Goal: Task Accomplishment & Management: Complete application form

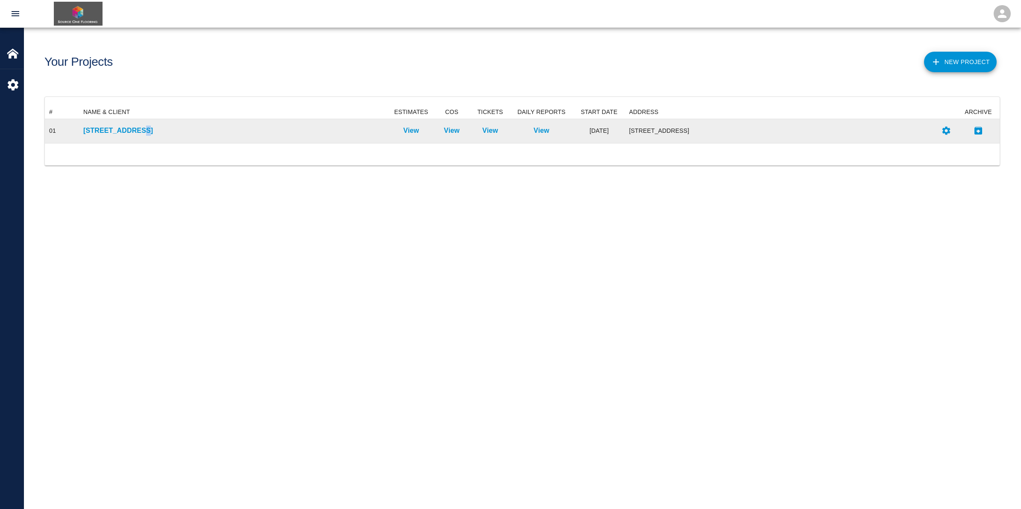
click at [135, 135] on div "[STREET_ADDRESS]" at bounding box center [234, 131] width 311 height 24
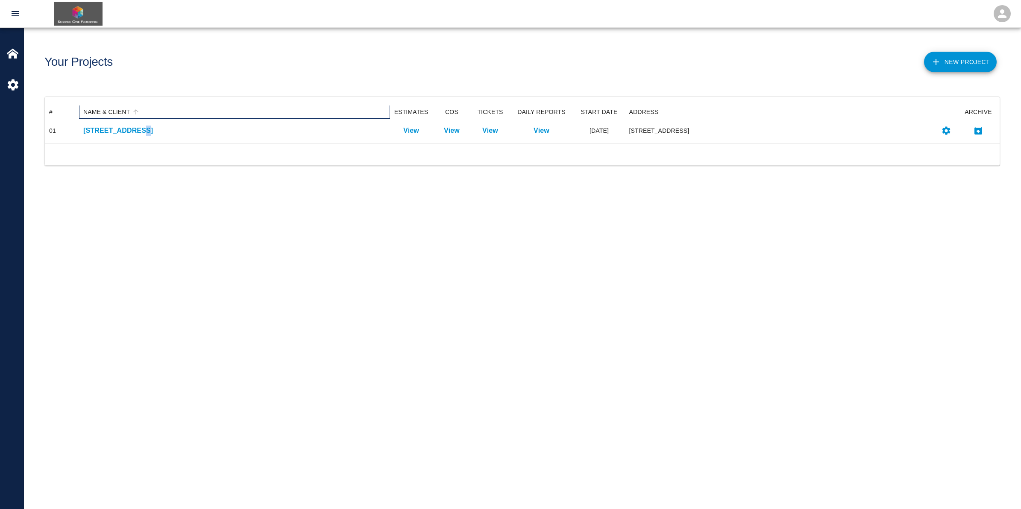
drag, startPoint x: 135, startPoint y: 136, endPoint x: 197, endPoint y: 116, distance: 65.1
click at [197, 116] on div "NAME & CLIENT" at bounding box center [234, 112] width 303 height 14
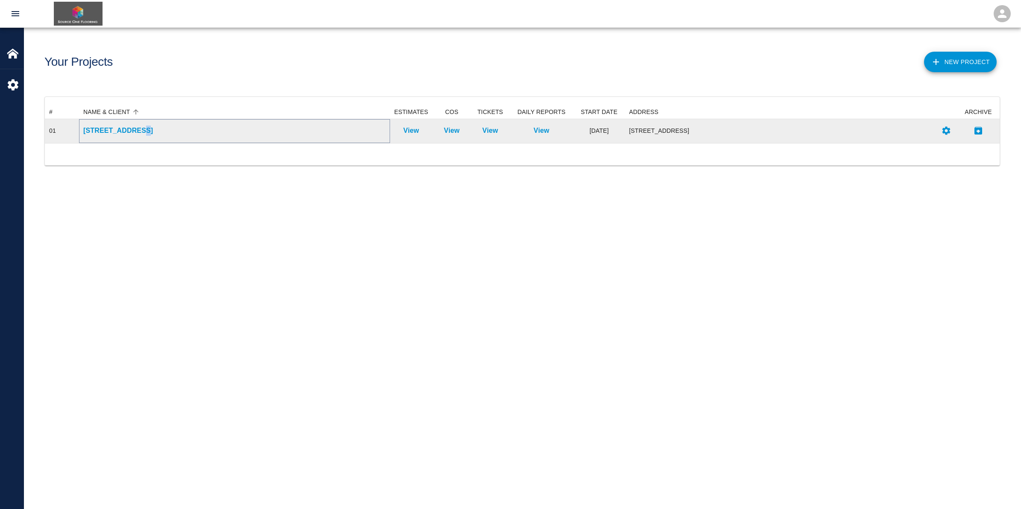
click at [174, 131] on p "[STREET_ADDRESS]" at bounding box center [234, 131] width 303 height 10
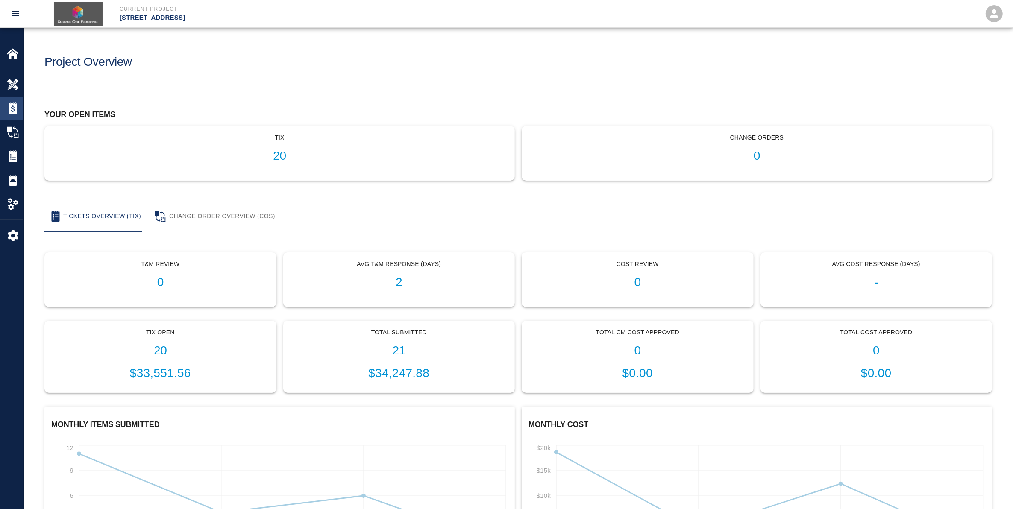
click at [14, 110] on img at bounding box center [13, 109] width 12 height 12
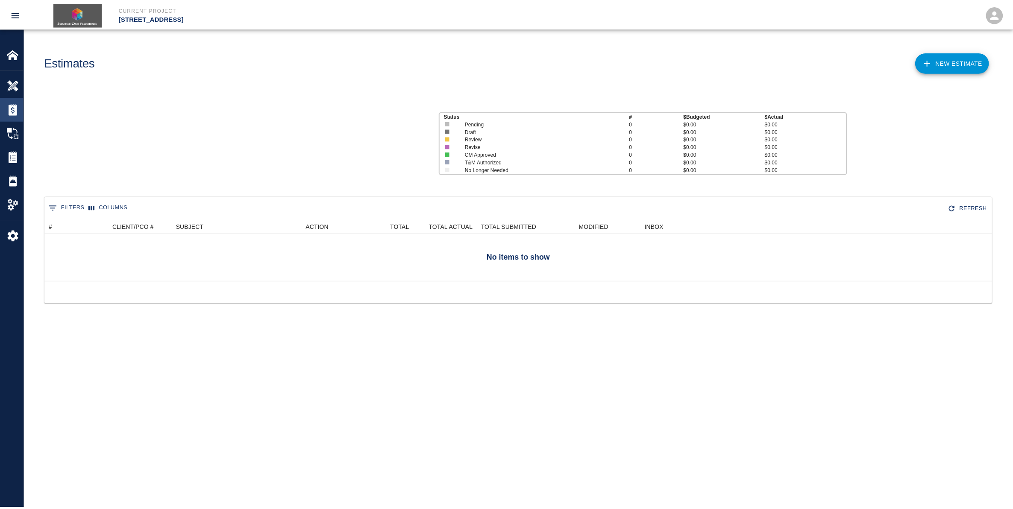
scroll to position [53, 946]
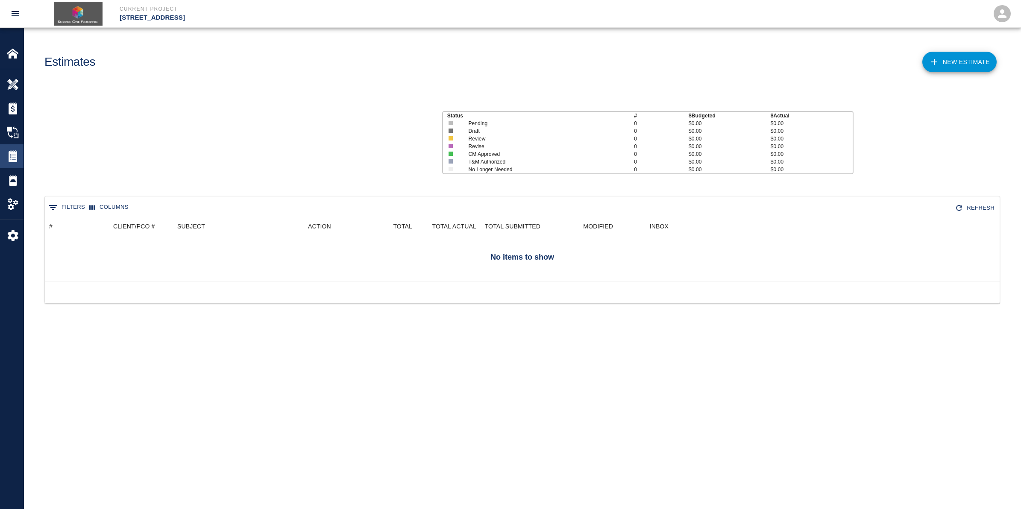
click at [13, 164] on div "Tickets" at bounding box center [12, 156] width 24 height 24
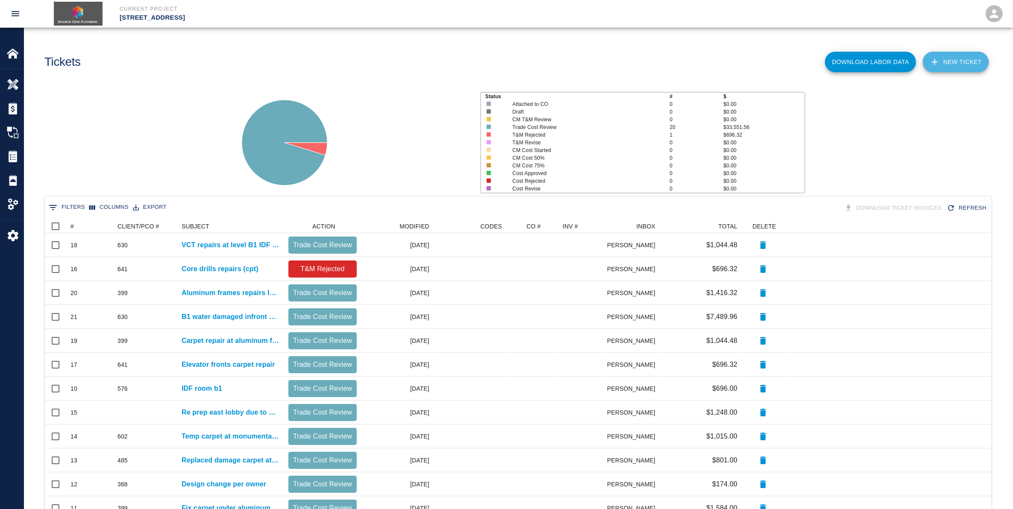
click at [955, 62] on link "NEW TICKET" at bounding box center [956, 62] width 66 height 21
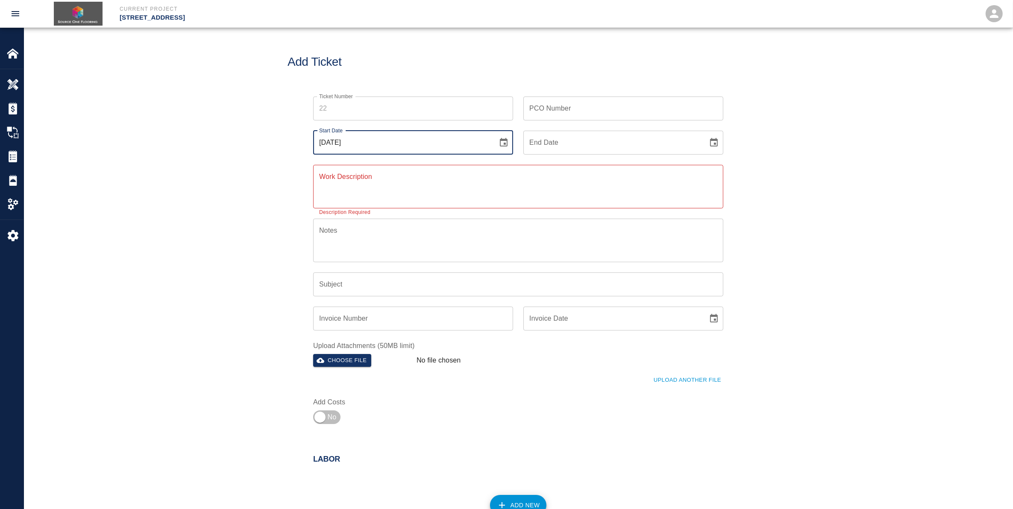
click at [385, 144] on input "[DATE]" at bounding box center [402, 143] width 179 height 24
click at [338, 142] on input "[DATE]" at bounding box center [402, 143] width 179 height 24
type input "[DATE]"
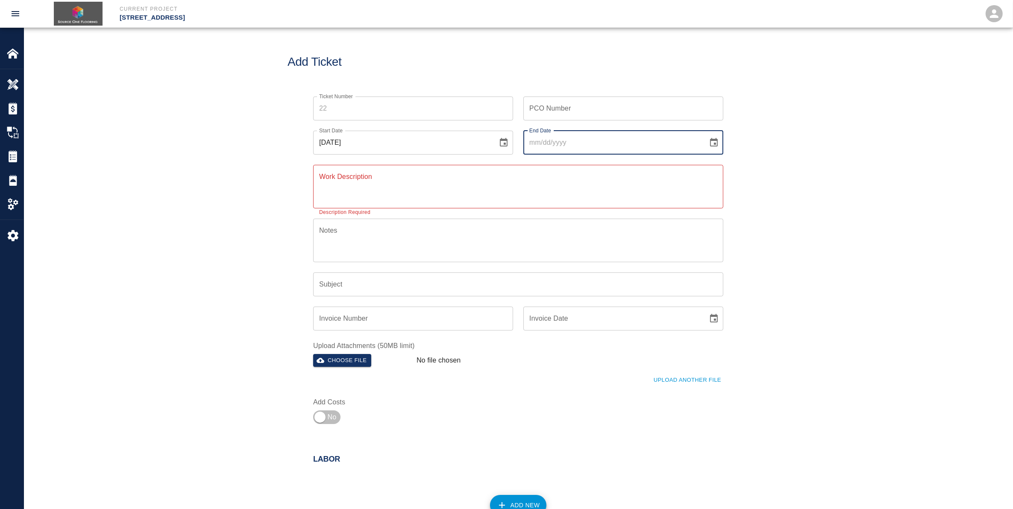
click at [610, 144] on input "End Date" at bounding box center [612, 143] width 179 height 24
click at [711, 147] on icon "Choose date" at bounding box center [714, 143] width 10 height 10
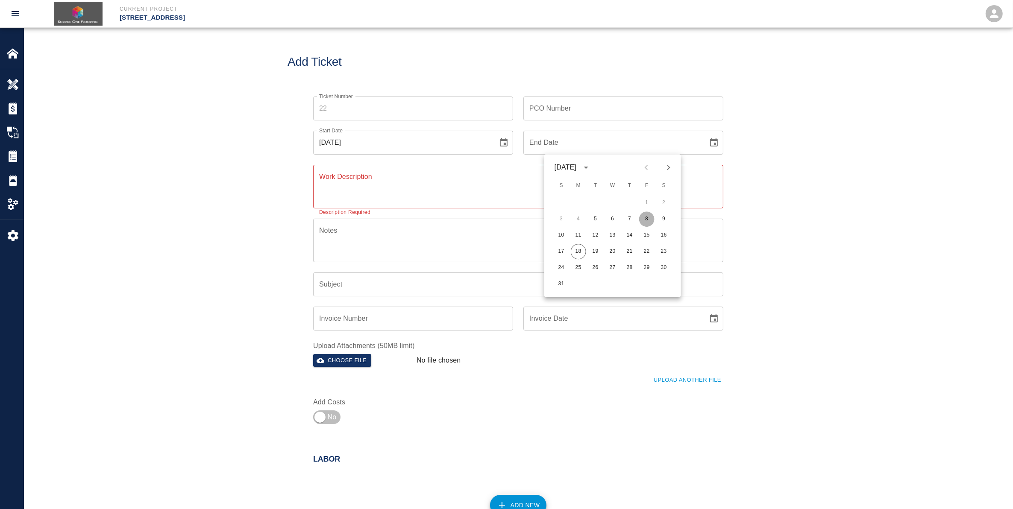
click at [646, 219] on button "8" at bounding box center [646, 219] width 15 height 15
type input "[DATE]"
click at [326, 179] on textarea "Work Description" at bounding box center [518, 186] width 398 height 29
type textarea "prep and install temporary carpet on classroom 8007"
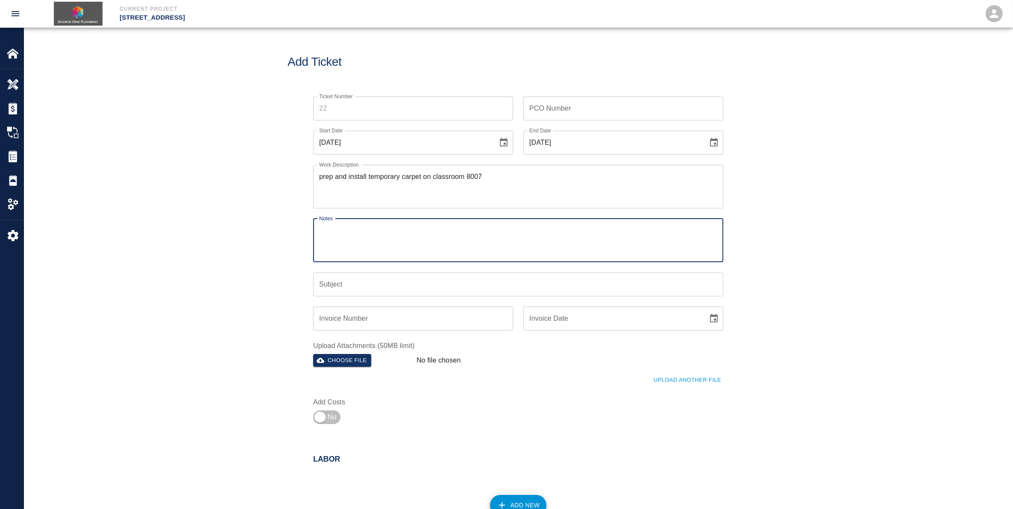
click at [376, 246] on textarea "Notes" at bounding box center [518, 240] width 398 height 29
type textarea "material and labor cost included"
click at [372, 291] on input "Subject" at bounding box center [518, 285] width 410 height 24
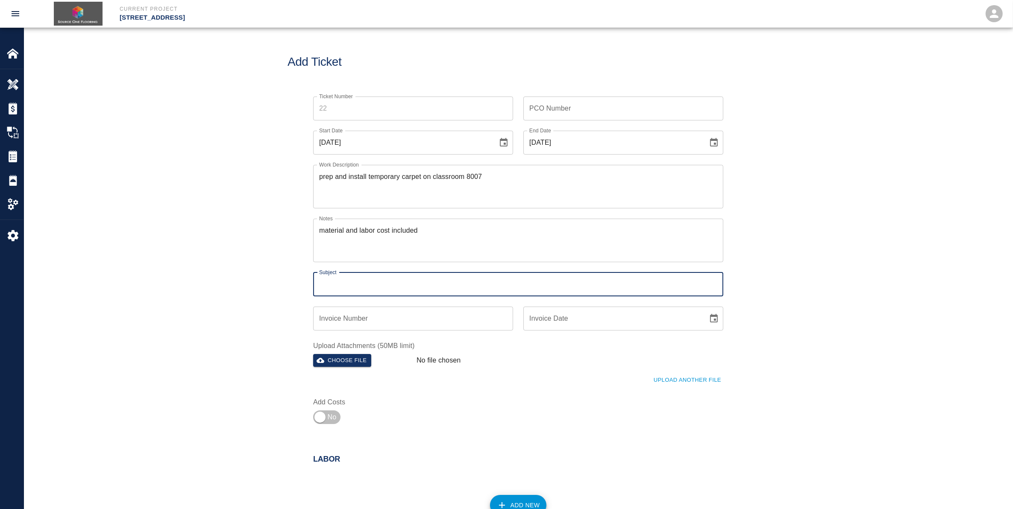
click at [657, 114] on input "PCO Number" at bounding box center [623, 109] width 200 height 24
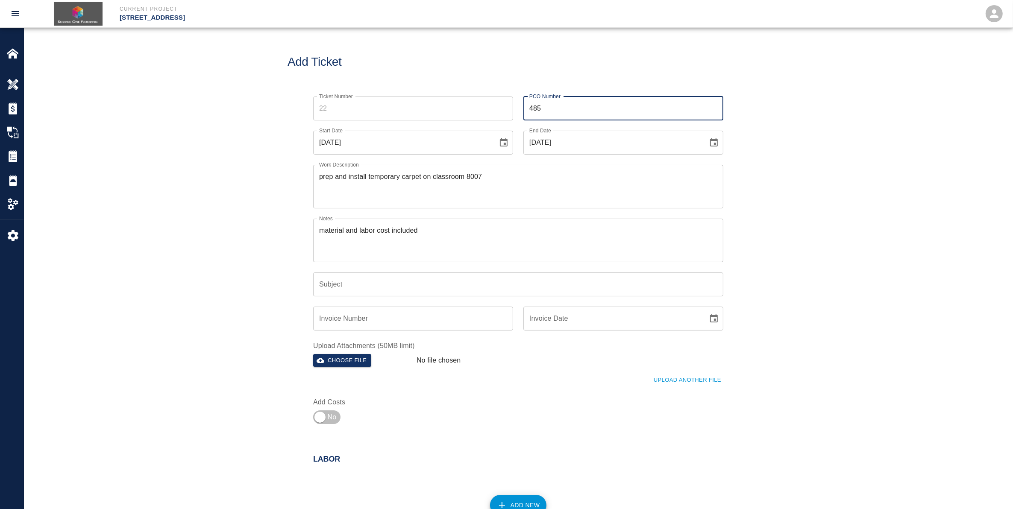
type input "485"
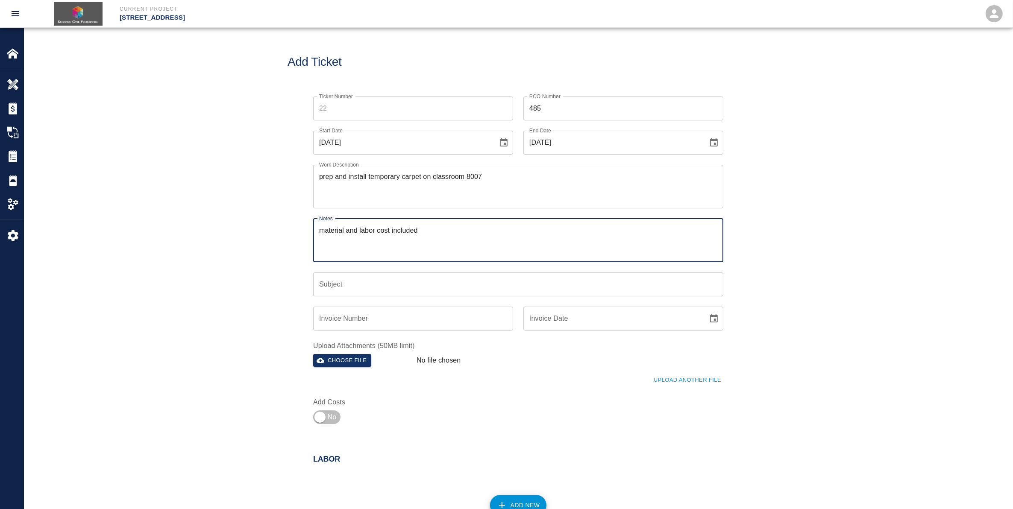
click at [464, 251] on textarea "material and labor cost included" at bounding box center [518, 240] width 398 height 29
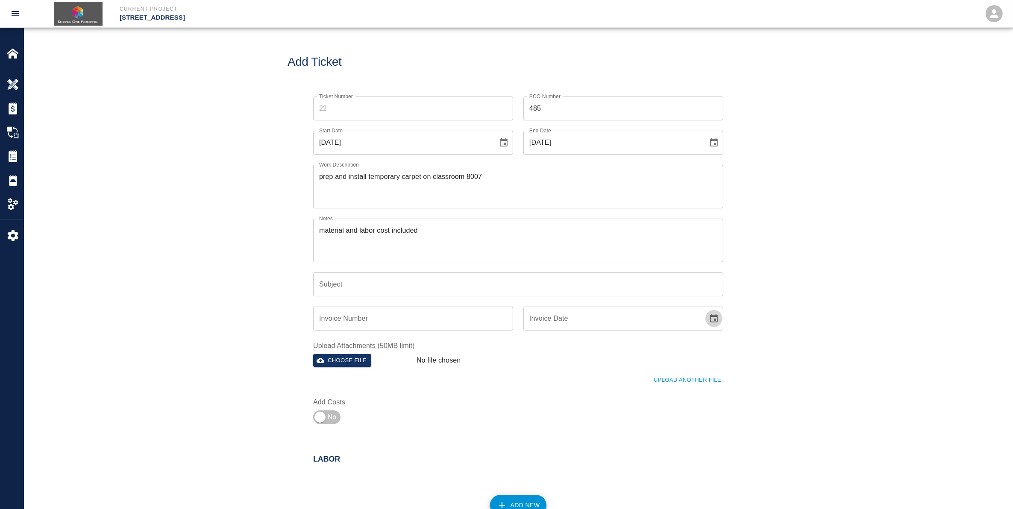
click at [714, 323] on icon "Choose date" at bounding box center [714, 319] width 10 height 10
click at [772, 373] on div "Ticket Number Ticket Number PCO Number 485 PCO Number Start Date [DATE] Start D…" at bounding box center [518, 267] width 989 height 362
drag, startPoint x: 709, startPoint y: 467, endPoint x: 718, endPoint y: 462, distance: 9.8
click at [713, 462] on div "Labor" at bounding box center [513, 454] width 420 height 33
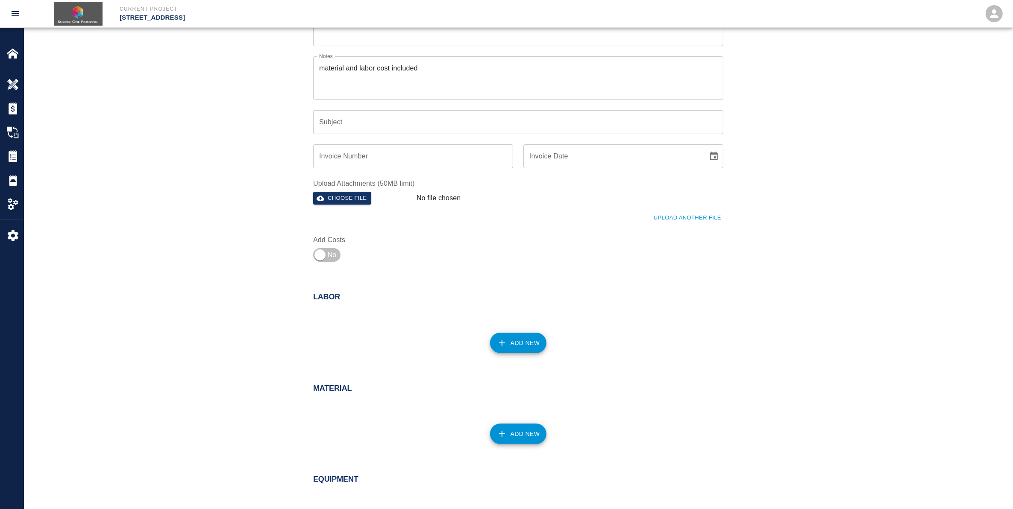
scroll to position [214, 0]
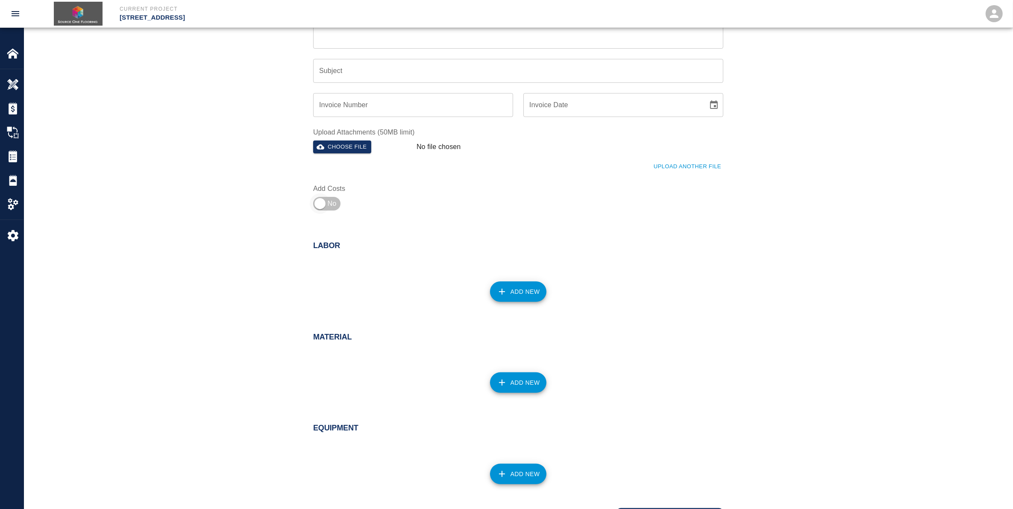
click at [320, 203] on input "checkbox" at bounding box center [320, 204] width 62 height 21
checkbox input "true"
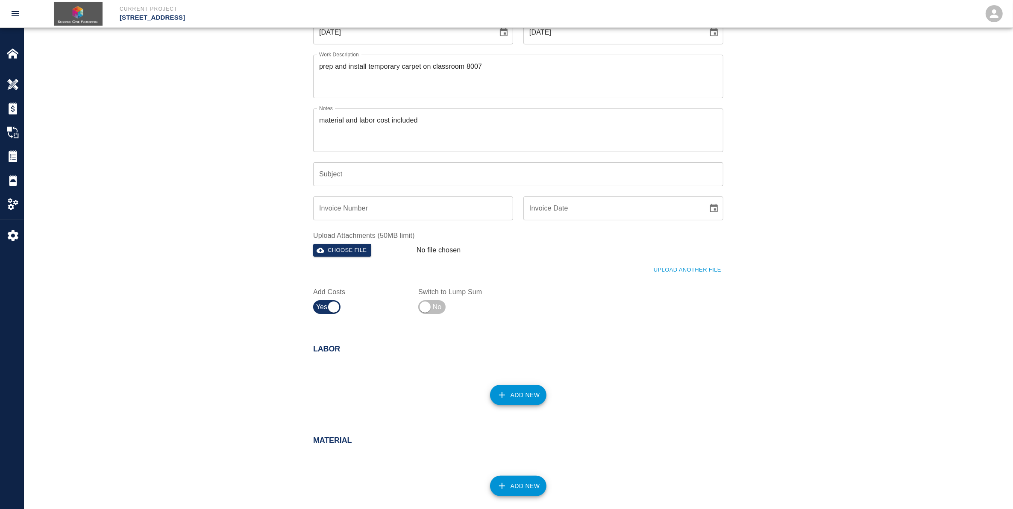
scroll to position [127, 0]
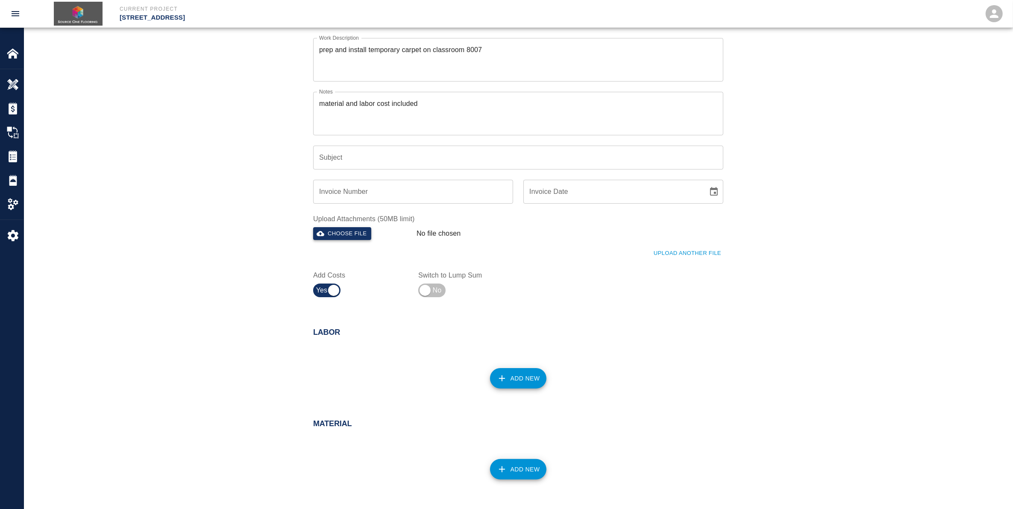
click at [351, 235] on button "Choose file" at bounding box center [342, 233] width 58 height 13
click at [350, 237] on button "Choose file" at bounding box center [342, 233] width 58 height 13
click at [576, 16] on icon "button" at bounding box center [574, 20] width 10 height 10
click at [350, 235] on button "Choose file" at bounding box center [342, 233] width 58 height 13
click at [584, 20] on div "Sorry, we do not support files of that type" at bounding box center [506, 20] width 159 height 22
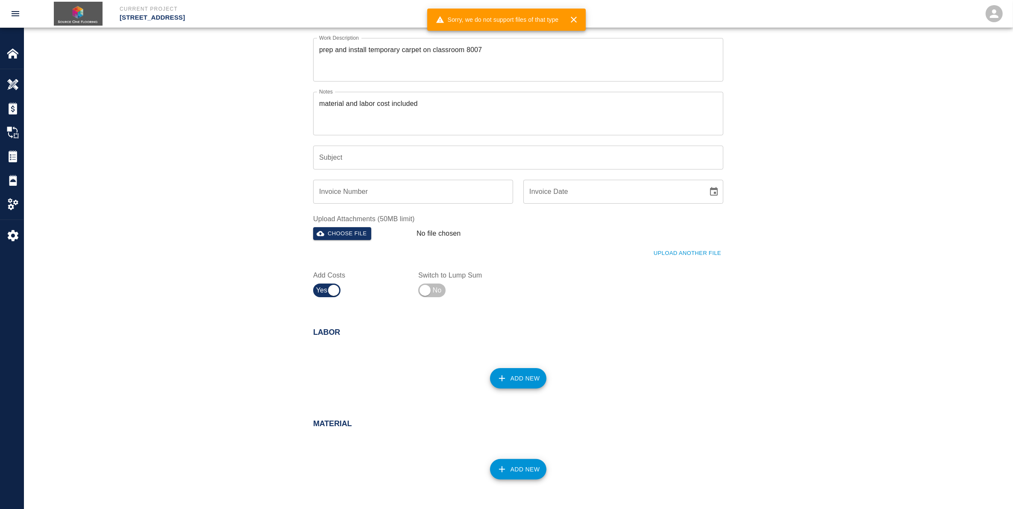
click at [576, 21] on icon "button" at bounding box center [574, 20] width 6 height 6
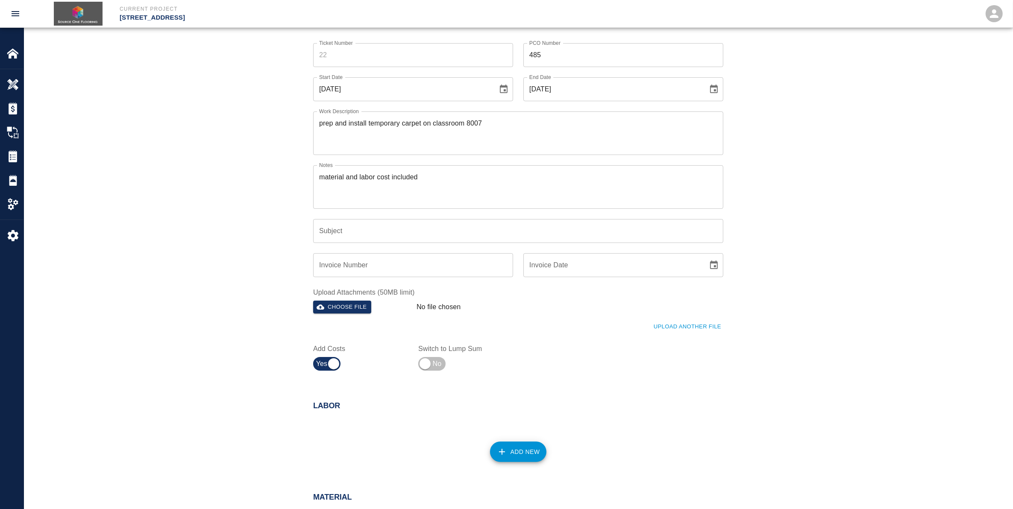
scroll to position [0, 0]
